Goal: Register for event/course

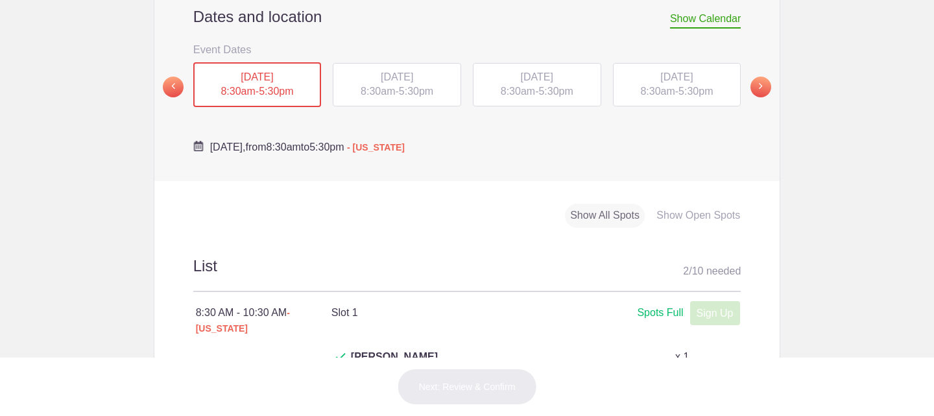
scroll to position [474, 0]
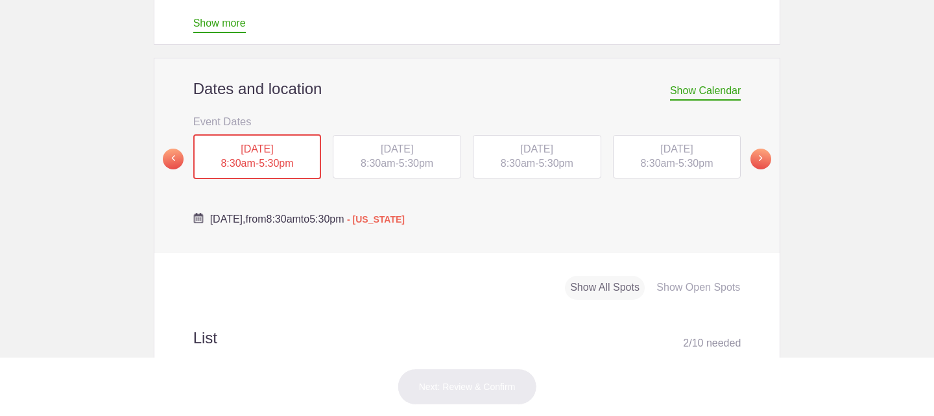
click at [394, 135] on div "TUE, Sep 9, 2025 8:30am - 5:30pm" at bounding box center [397, 157] width 128 height 44
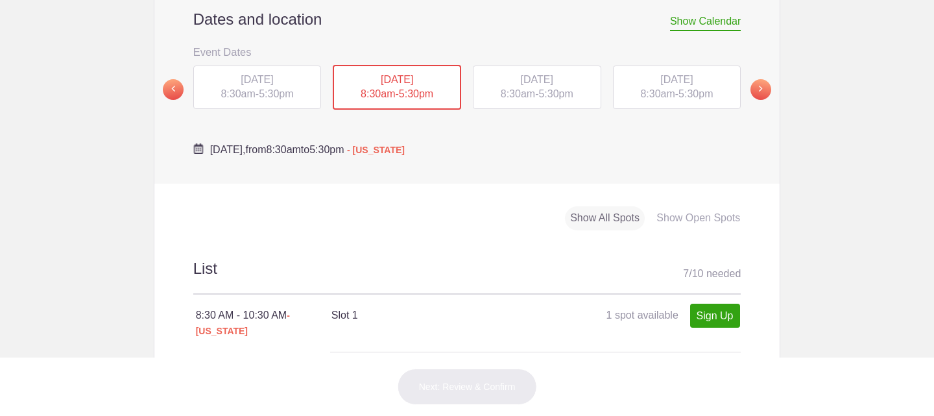
scroll to position [537, 0]
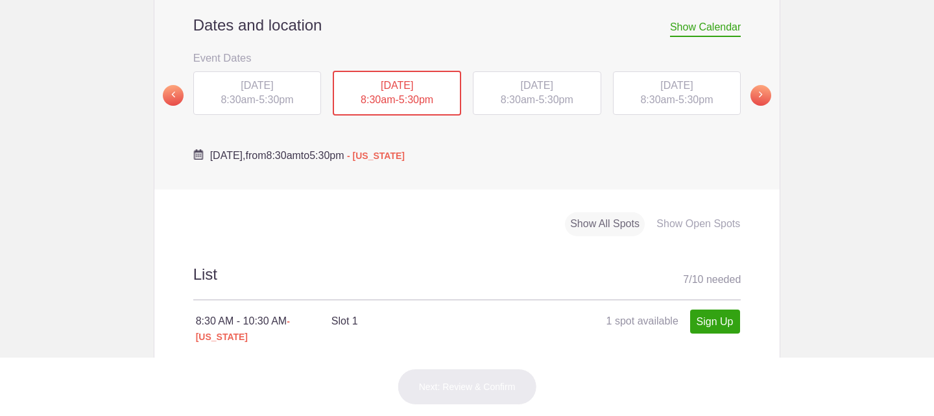
click at [521, 80] on span "[DATE]" at bounding box center [537, 85] width 32 height 11
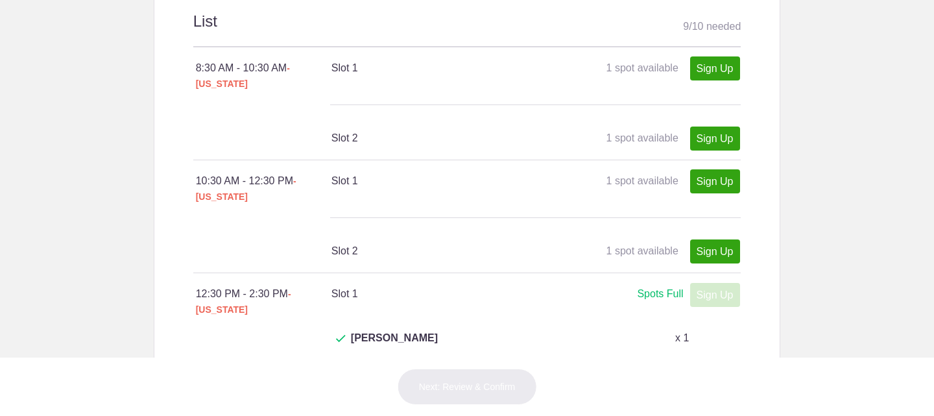
scroll to position [792, 0]
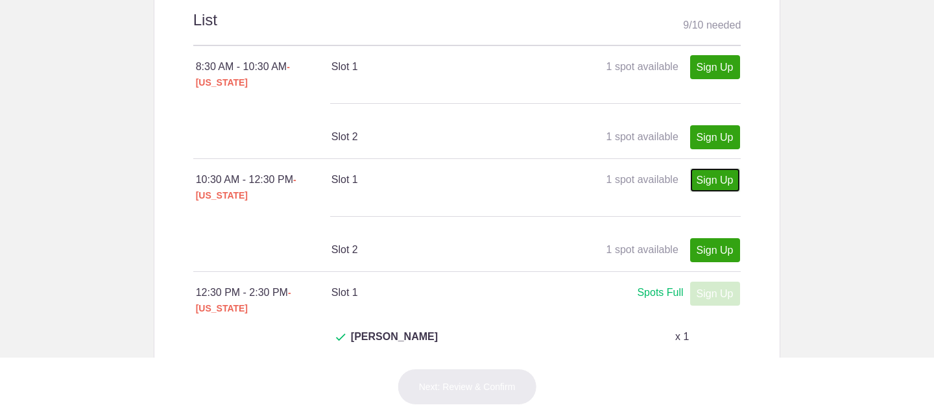
click at [699, 168] on link "Sign Up" at bounding box center [715, 180] width 50 height 24
type input "1"
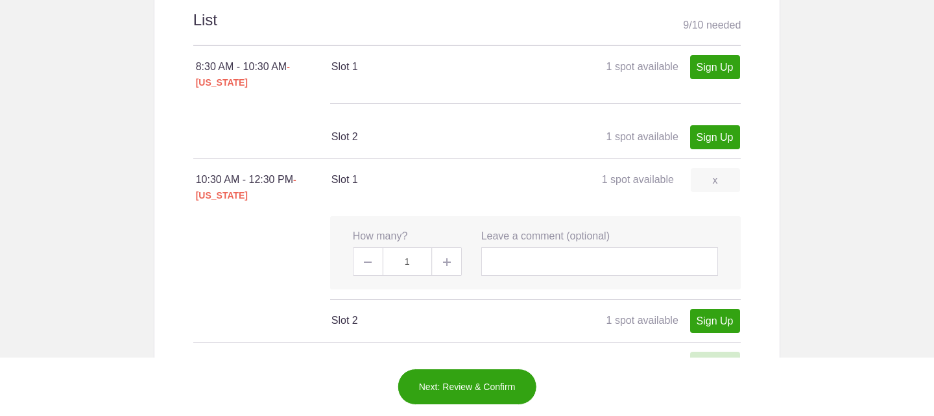
click at [477, 371] on button "Next: Review & Confirm" at bounding box center [468, 387] width 140 height 36
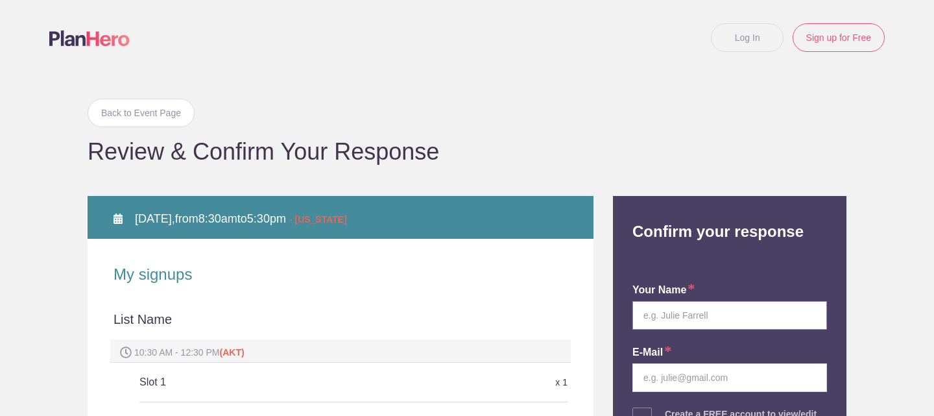
click at [716, 324] on input "text" at bounding box center [730, 315] width 195 height 29
type input "Yulia Sejdi"
drag, startPoint x: 675, startPoint y: 378, endPoint x: 617, endPoint y: 387, distance: 59.1
click at [623, 387] on div "your name Yulia Sejdi E-mail yuliasejdi@gmail.com Create a FREE account to view…" at bounding box center [730, 409] width 214 height 309
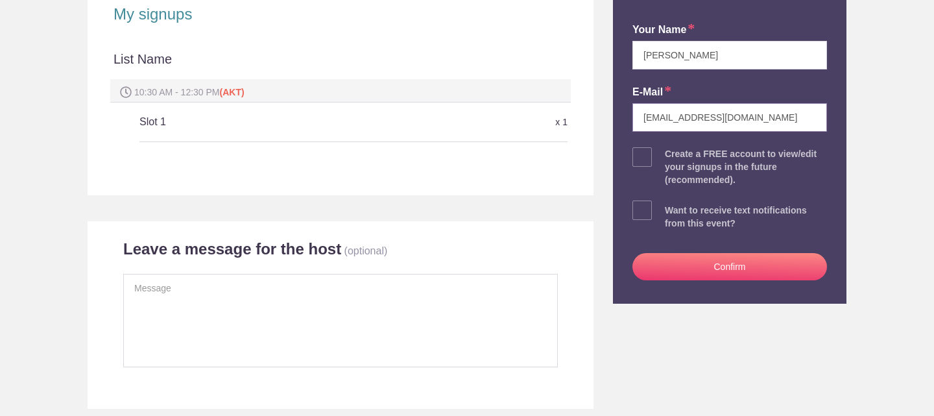
scroll to position [284, 0]
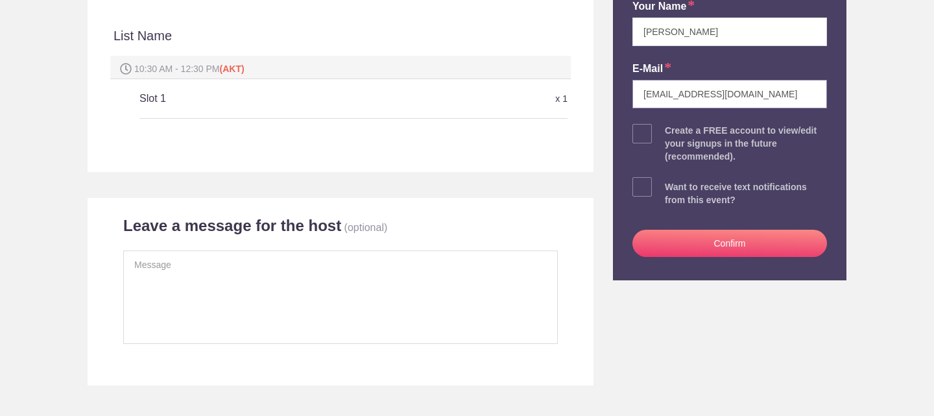
type input "imhomeak@gmail.com"
click at [733, 238] on button "Confirm" at bounding box center [730, 243] width 195 height 27
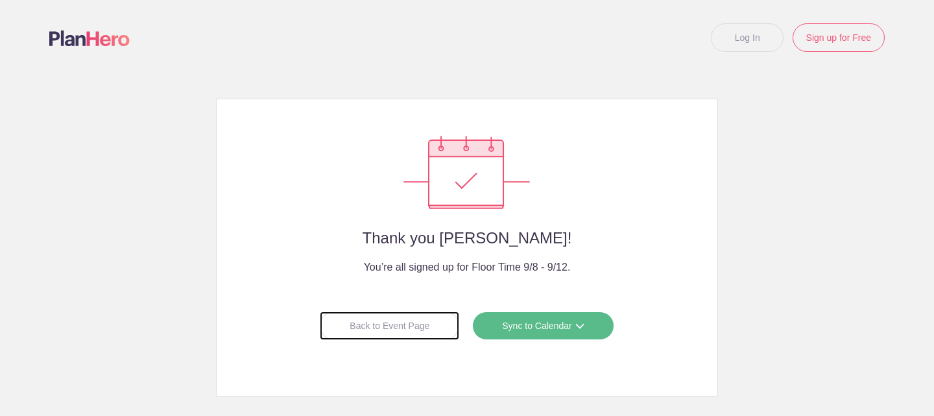
click at [400, 328] on div "Back to Event Page" at bounding box center [390, 325] width 140 height 29
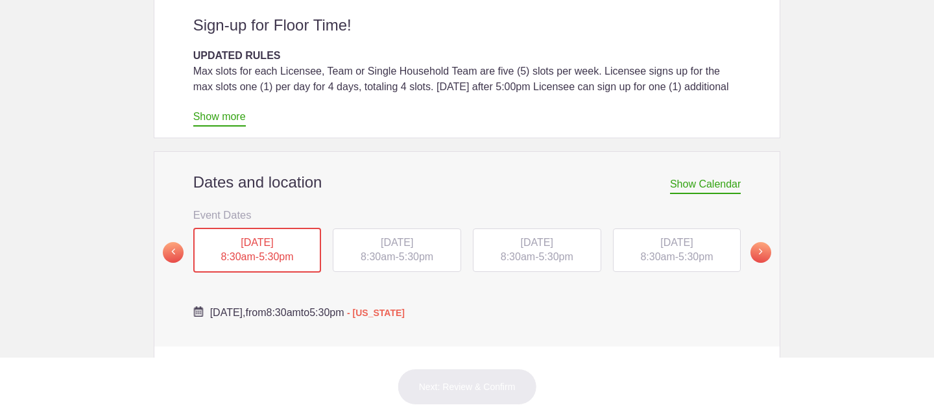
scroll to position [374, 0]
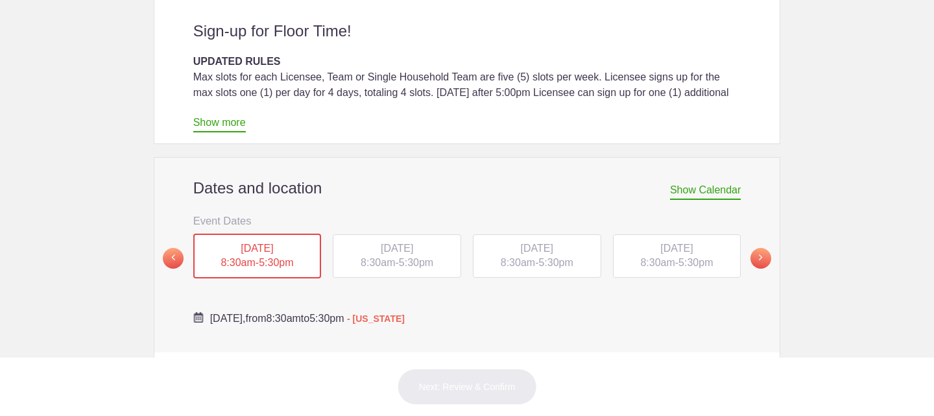
click at [666, 243] on span "[DATE]" at bounding box center [677, 248] width 32 height 11
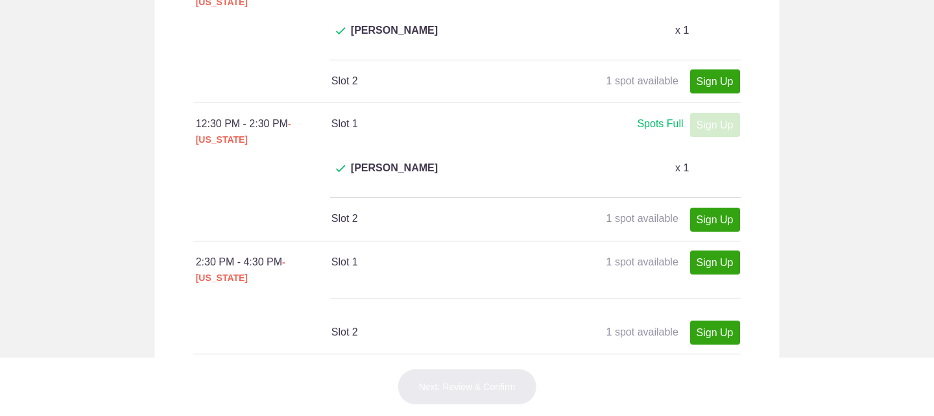
scroll to position [986, 0]
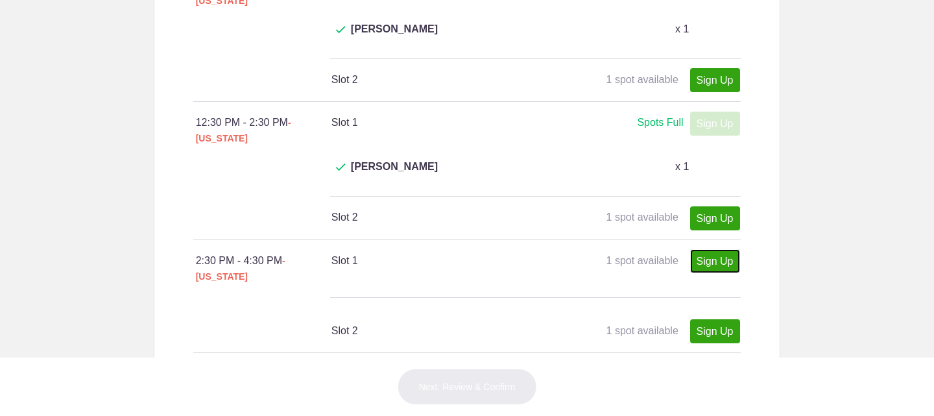
click at [700, 249] on link "Sign Up" at bounding box center [715, 261] width 50 height 24
type input "1"
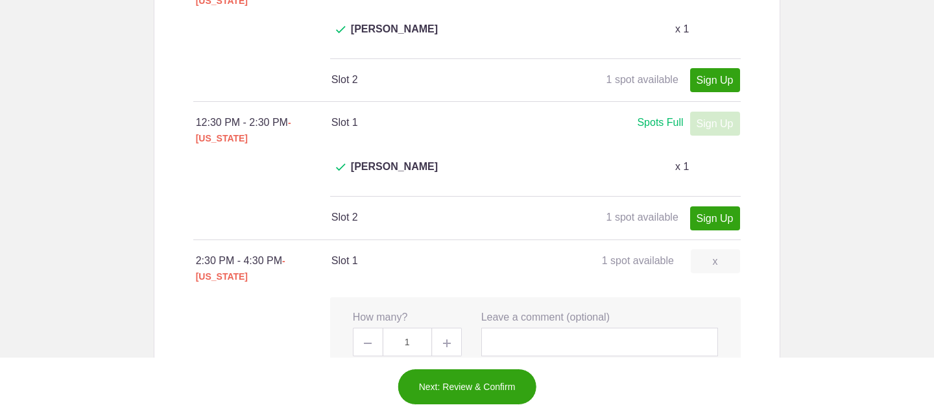
click at [460, 389] on button "Next: Review & Confirm" at bounding box center [468, 387] width 140 height 36
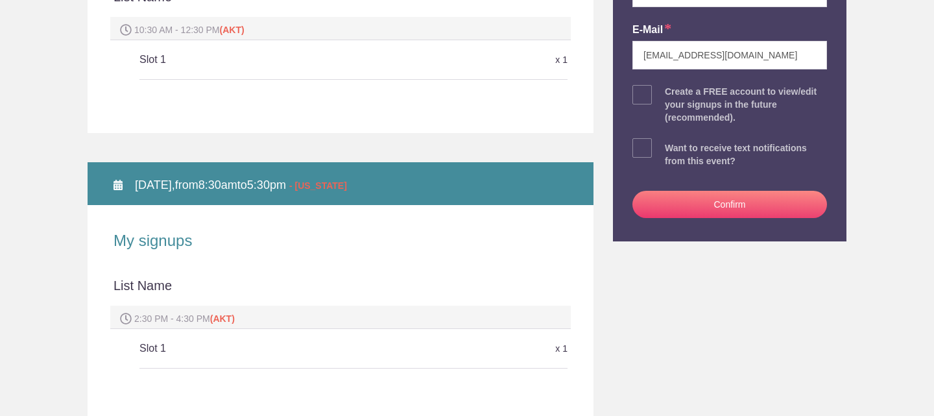
scroll to position [339, 0]
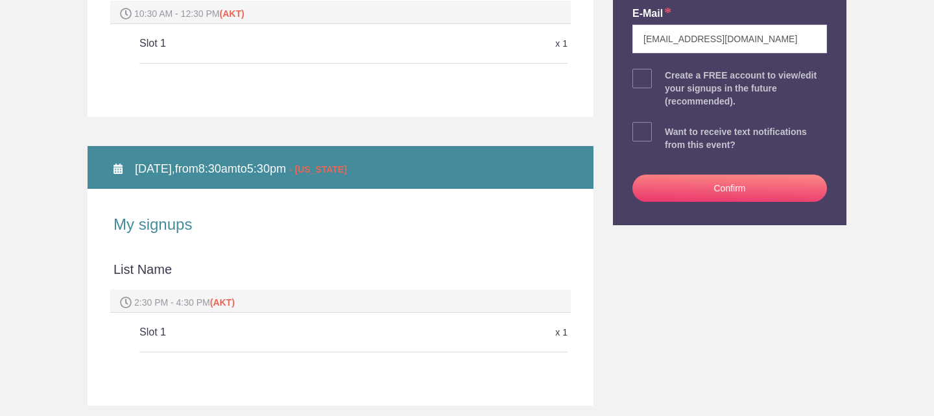
click at [721, 182] on button "Confirm" at bounding box center [730, 188] width 195 height 27
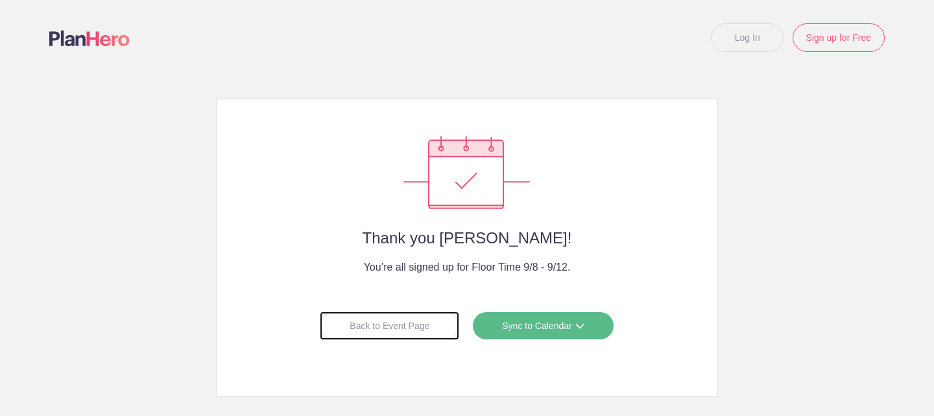
click at [380, 321] on div "Back to Event Page" at bounding box center [390, 325] width 140 height 29
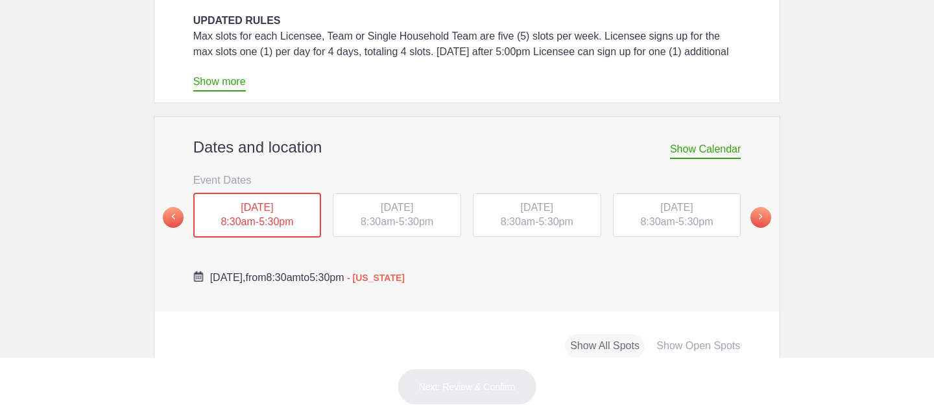
scroll to position [431, 0]
